Goal: Task Accomplishment & Management: Use online tool/utility

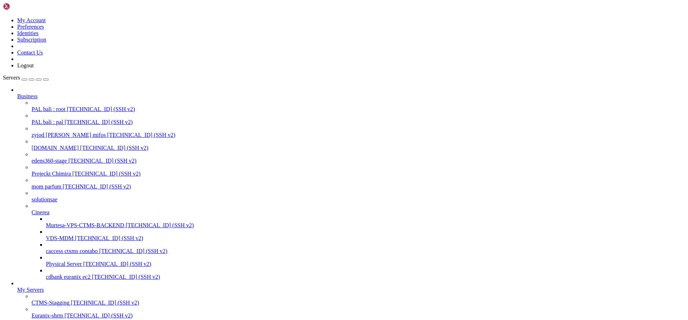
scroll to position [376, 0]
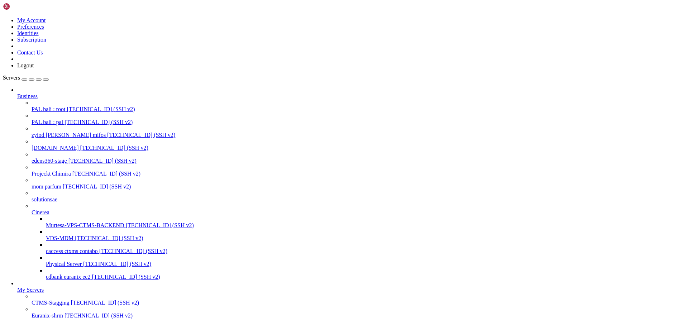
scroll to position [5525, 0]
drag, startPoint x: 27, startPoint y: 603, endPoint x: 297, endPoint y: 848, distance: 365.0
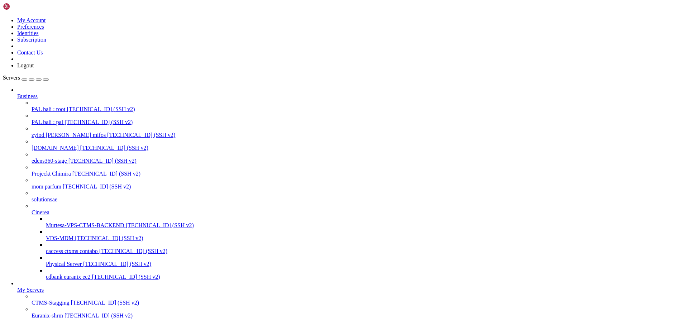
drag, startPoint x: 55, startPoint y: 769, endPoint x: 49, endPoint y: 766, distance: 6.5
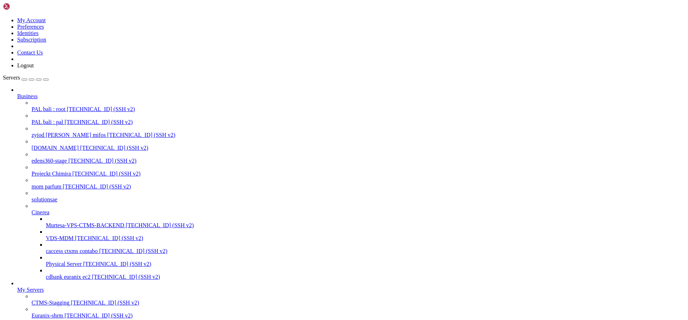
drag, startPoint x: 36, startPoint y: 764, endPoint x: 6, endPoint y: 712, distance: 59.9
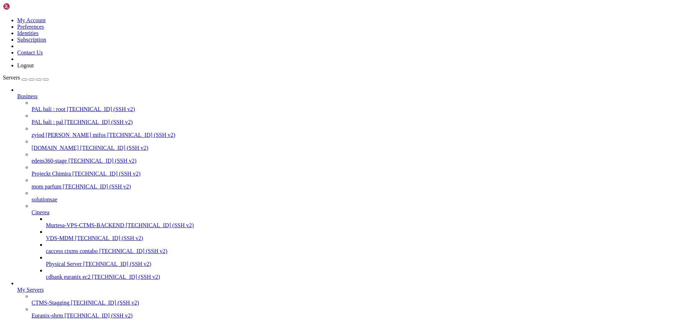
scroll to position [5536, 0]
drag, startPoint x: 56, startPoint y: 846, endPoint x: 7, endPoint y: 840, distance: 49.9
